Goal: Navigation & Orientation: Understand site structure

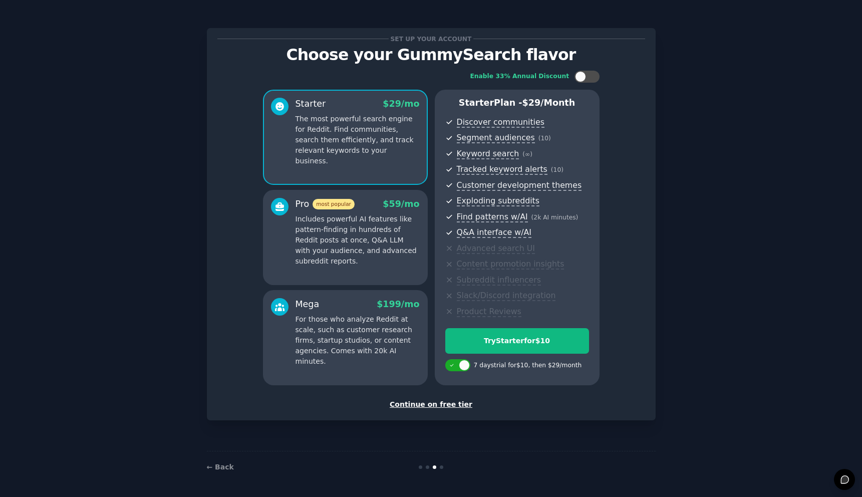
click at [448, 408] on div "Continue on free tier" at bounding box center [431, 404] width 428 height 11
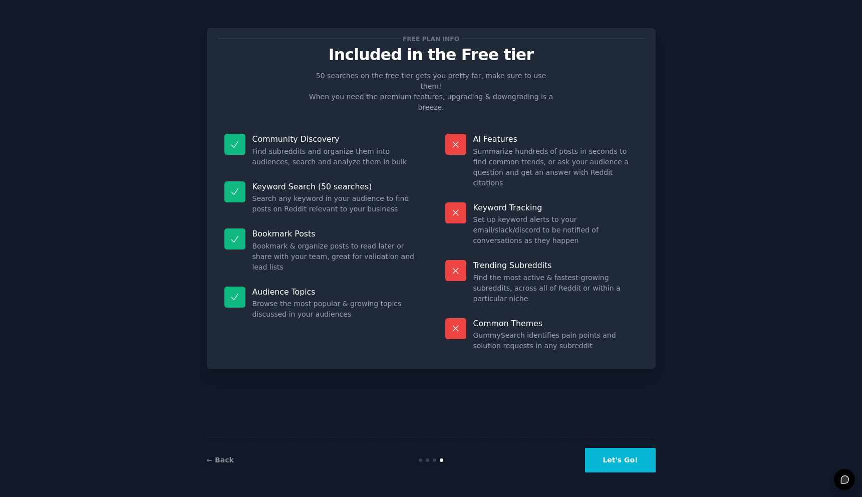
click at [617, 468] on button "Let's Go!" at bounding box center [620, 460] width 70 height 25
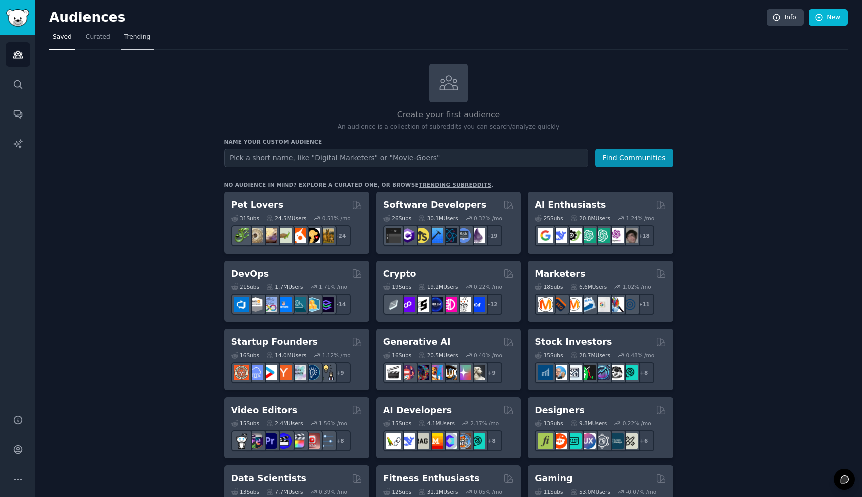
click at [127, 39] on span "Trending" at bounding box center [137, 37] width 26 height 9
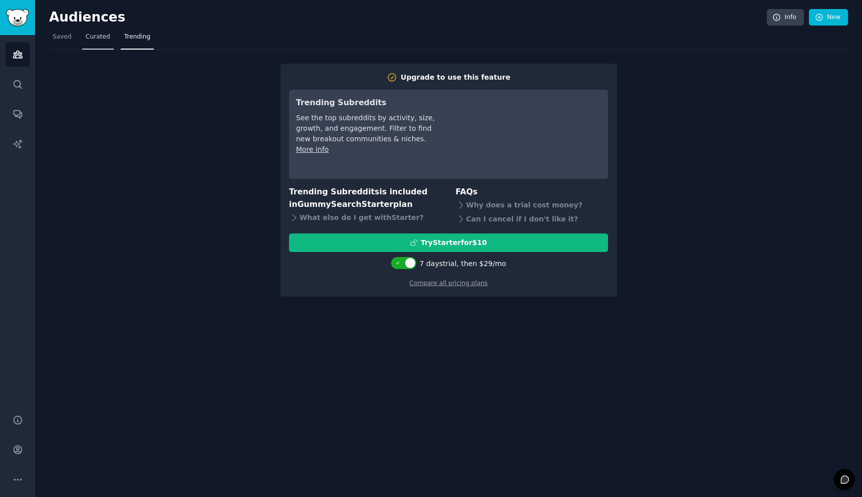
click at [83, 36] on link "Curated" at bounding box center [98, 39] width 32 height 21
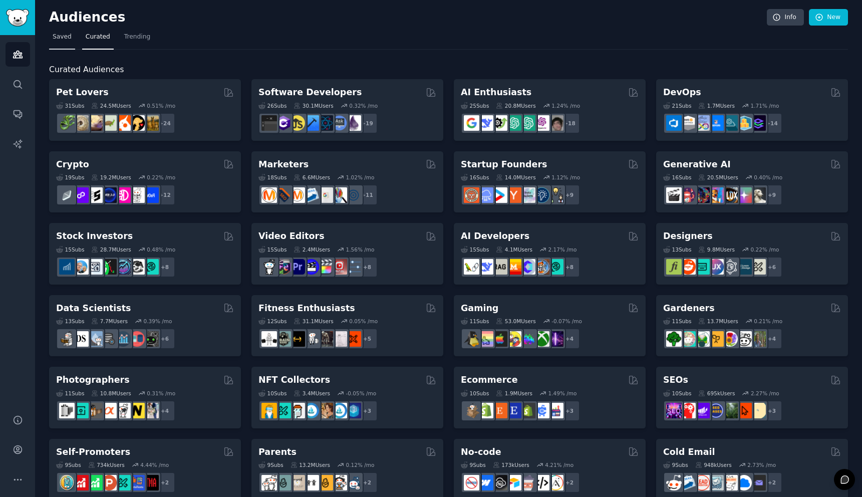
click at [56, 41] on span "Saved" at bounding box center [62, 37] width 19 height 9
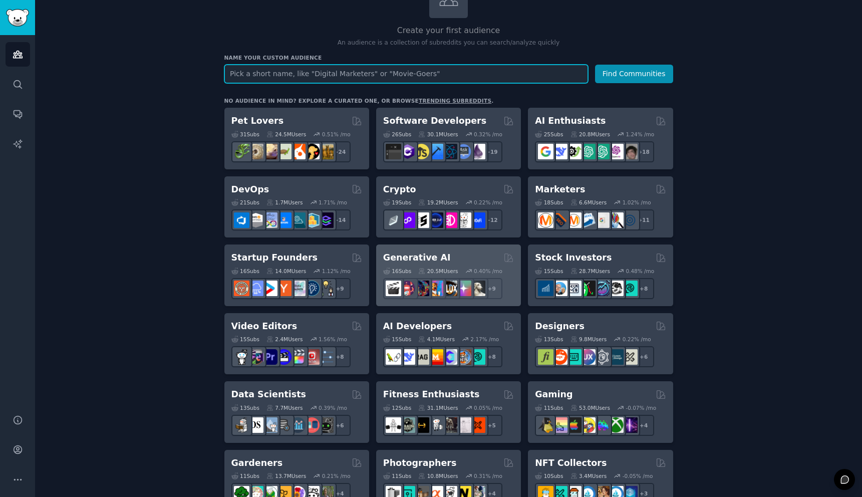
scroll to position [83, 0]
